Goal: Information Seeking & Learning: Find specific fact

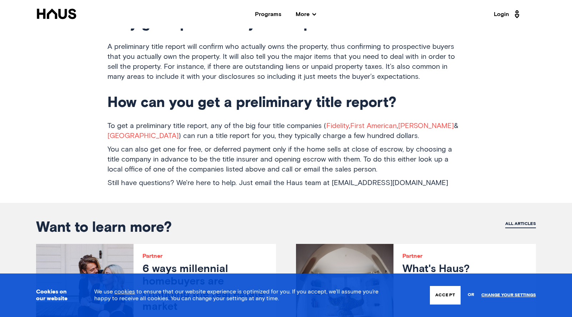
click at [160, 123] on p "To get a preliminary title report, any of the big four title companies ( Fideli…" at bounding box center [285, 131] width 357 height 20
drag, startPoint x: 206, startPoint y: 119, endPoint x: 157, endPoint y: 115, distance: 48.3
click at [157, 121] on p "To get a preliminary title report, any of the big four title companies ( Fideli…" at bounding box center [285, 131] width 357 height 20
click at [161, 121] on p "To get a preliminary title report, any of the big four title companies ( Fideli…" at bounding box center [285, 131] width 357 height 20
drag, startPoint x: 207, startPoint y: 119, endPoint x: 136, endPoint y: 120, distance: 71.8
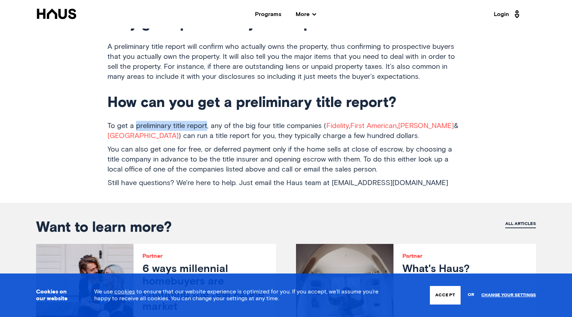
click at [136, 121] on p "To get a preliminary title report, any of the big four title companies ( Fideli…" at bounding box center [285, 131] width 357 height 20
copy p "preliminary title report"
click at [167, 121] on p "To get a preliminary title report, any of the big four title companies ( Fideli…" at bounding box center [285, 131] width 357 height 20
click at [153, 121] on p "To get a preliminary title report, any of the big four title companies ( Fideli…" at bounding box center [285, 131] width 357 height 20
click at [155, 121] on p "To get a preliminary title report, any of the big four title companies ( Fideli…" at bounding box center [285, 131] width 357 height 20
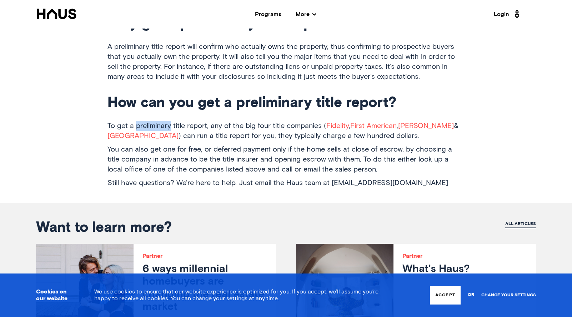
click at [155, 121] on p "To get a preliminary title report, any of the big four title companies ( Fideli…" at bounding box center [285, 131] width 357 height 20
copy p "preliminary"
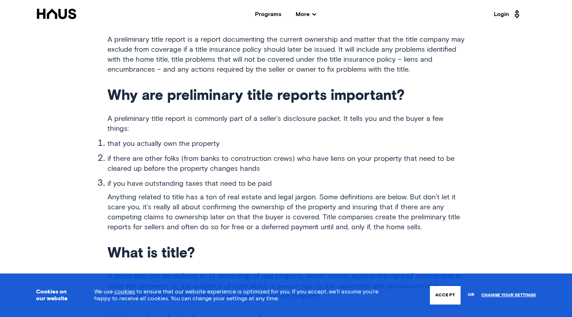
scroll to position [351, 0]
